Goal: Information Seeking & Learning: Learn about a topic

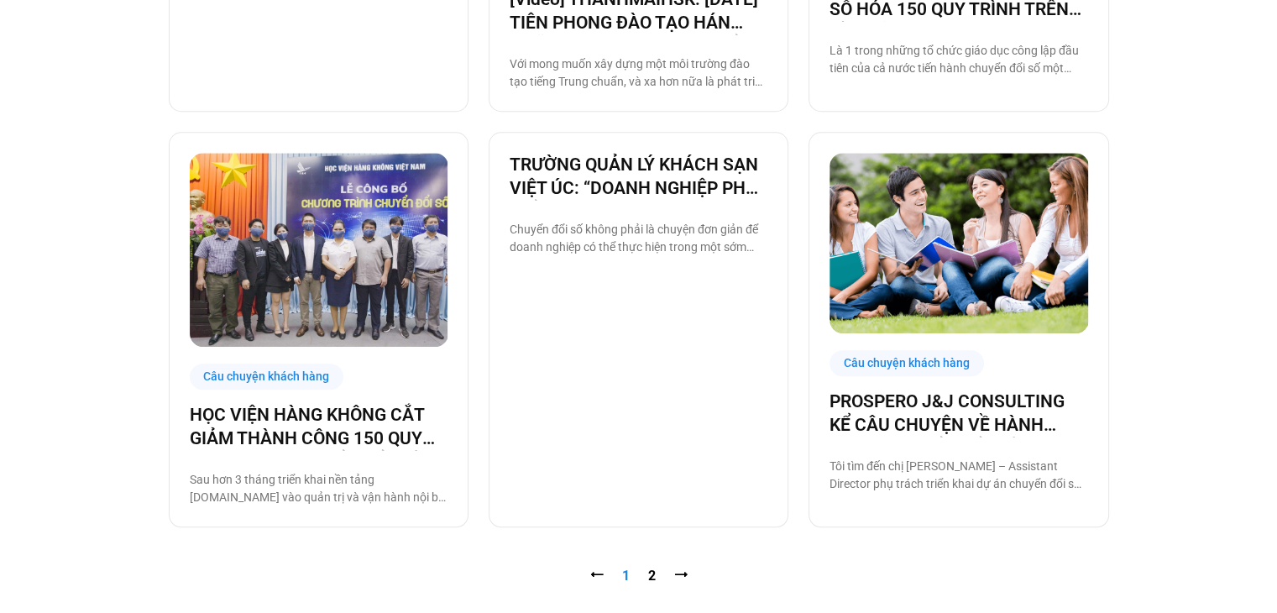
scroll to position [1930, 0]
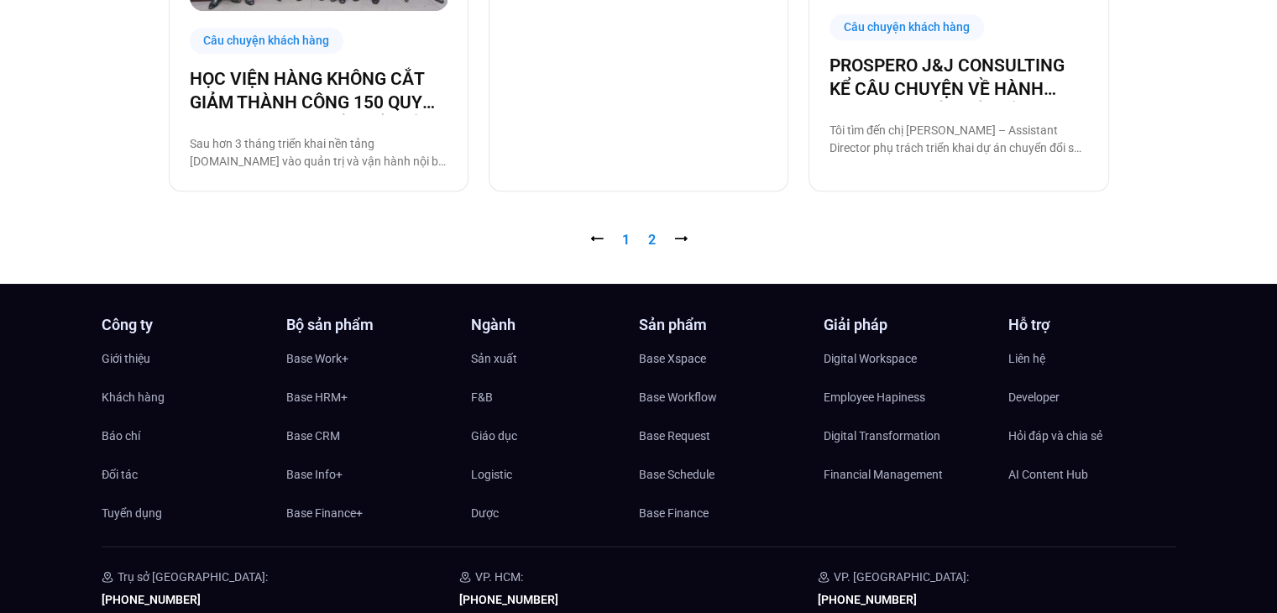
click at [649, 239] on link "Trang 2" at bounding box center [652, 240] width 8 height 16
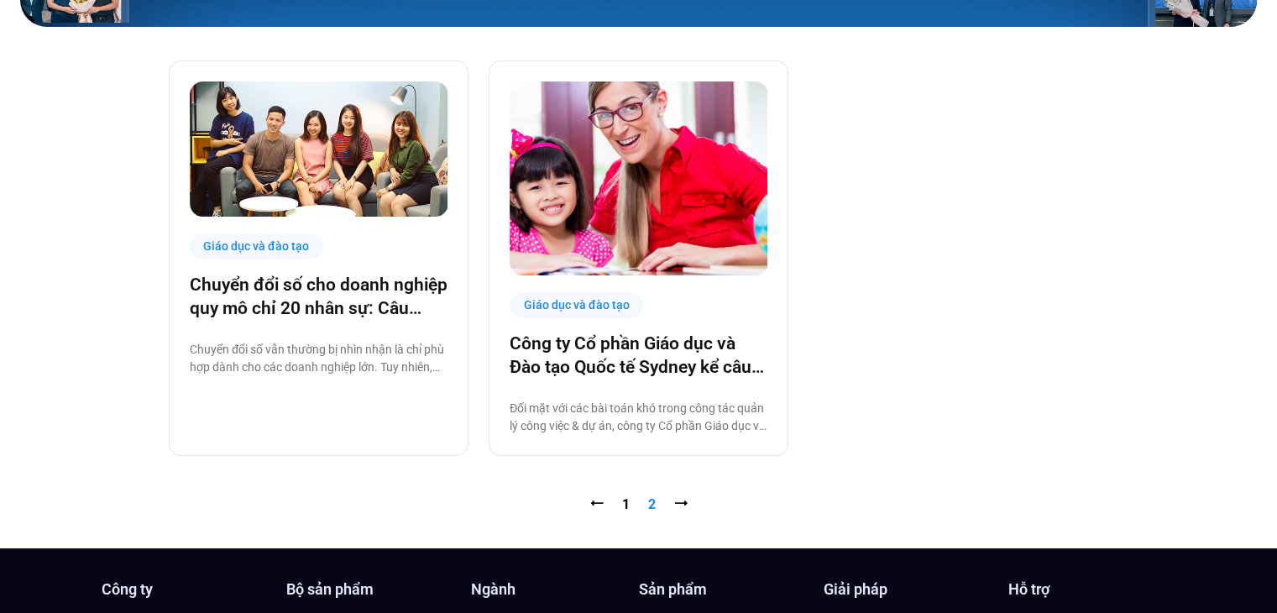
scroll to position [755, 0]
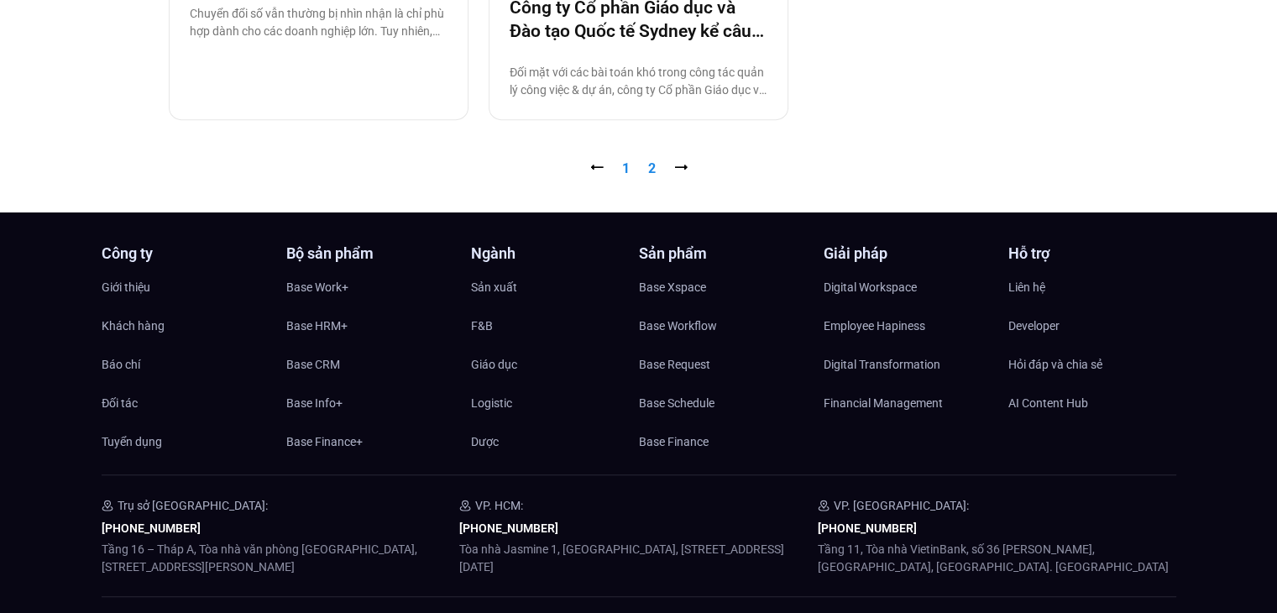
click at [622, 167] on link "Trang 1" at bounding box center [626, 168] width 8 height 16
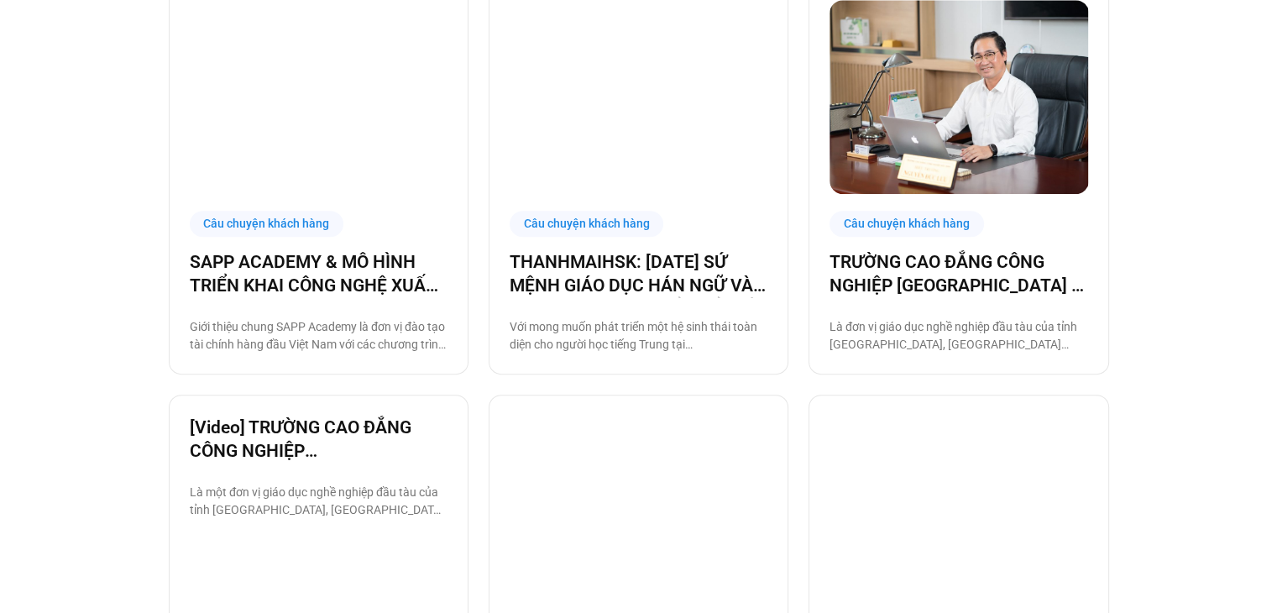
scroll to position [1007, 0]
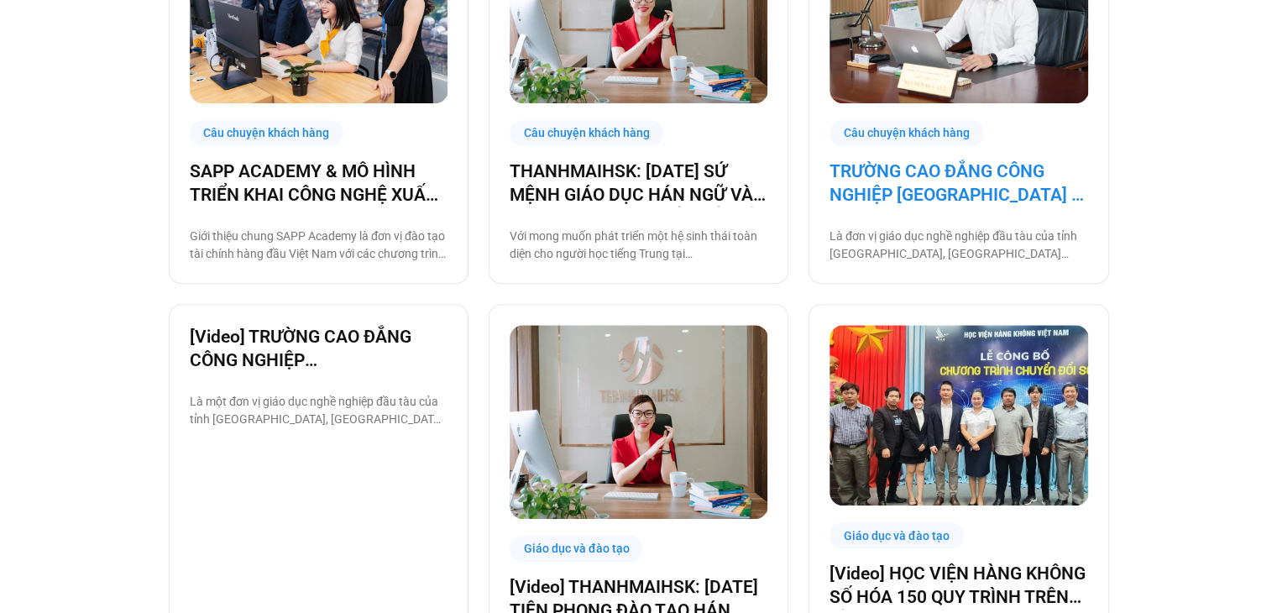
click at [917, 171] on link "TRƯỜNG CAO ĐẲNG CÔNG NGHIỆP [GEOGRAPHIC_DATA] – ĐƠN VỊ GIÁO DỤC CÔNG TIÊN PHONG…" at bounding box center [958, 182] width 258 height 47
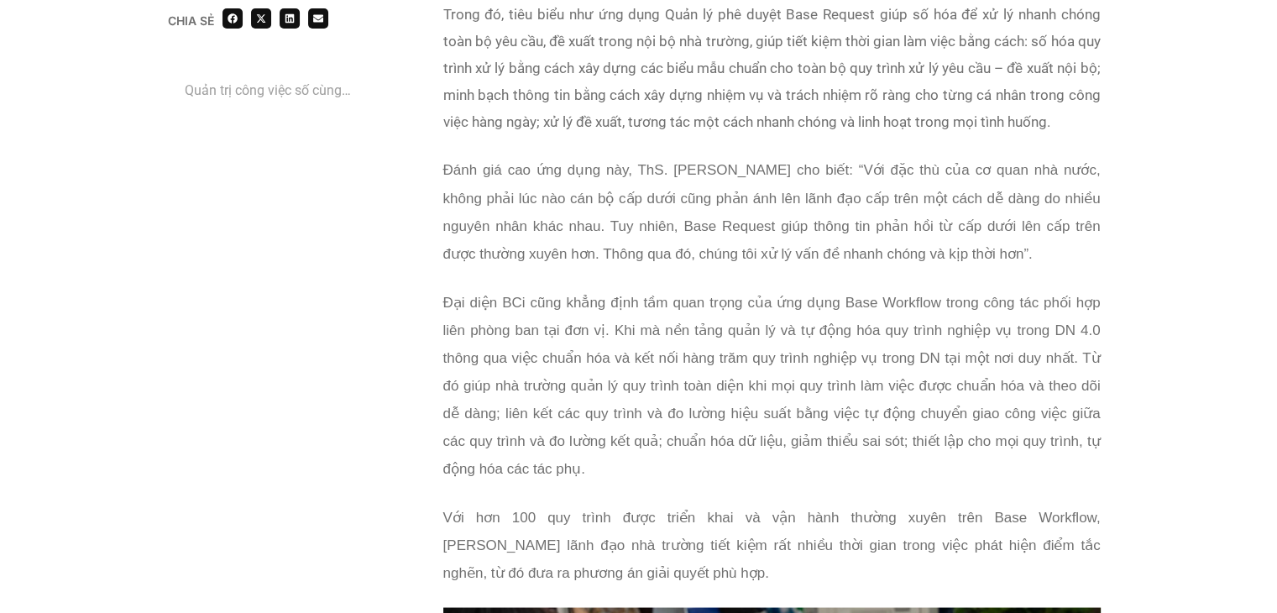
scroll to position [3105, 0]
